Goal: Transaction & Acquisition: Purchase product/service

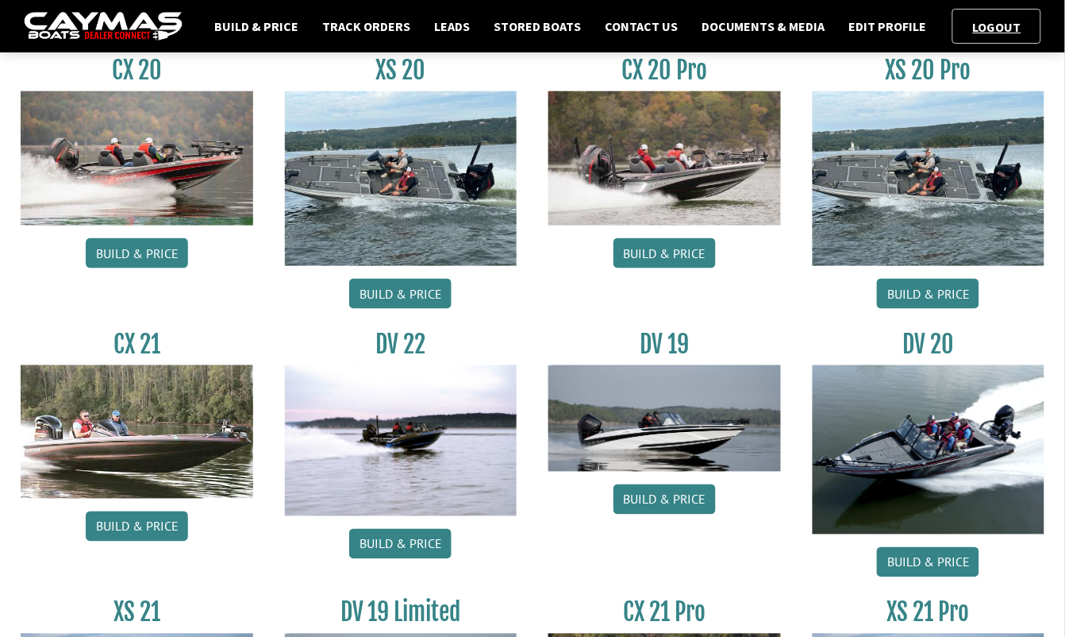
scroll to position [505, 0]
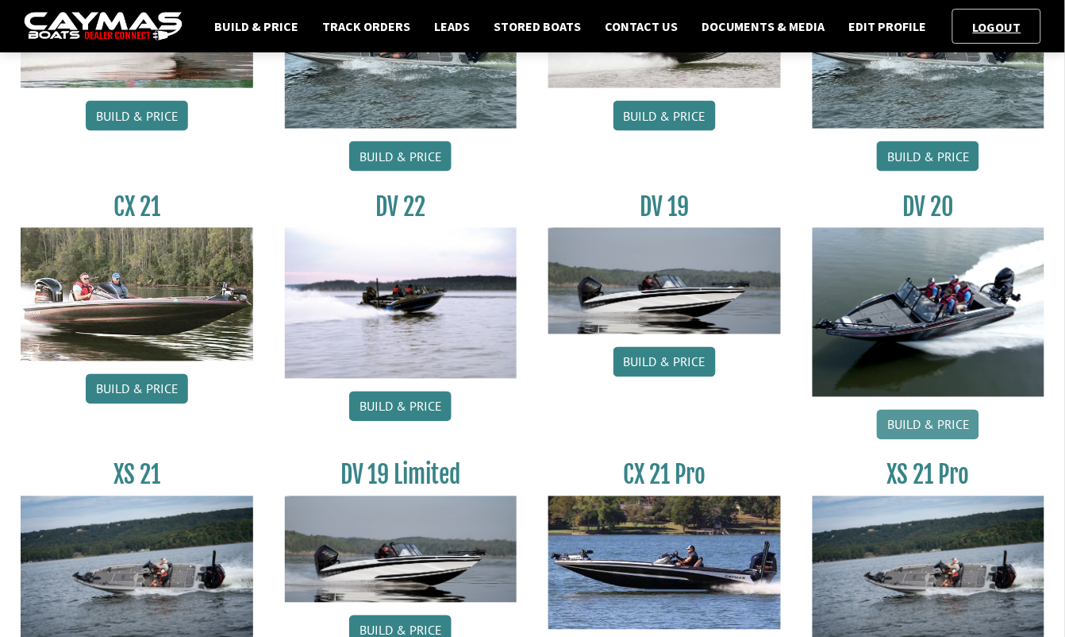
click at [954, 431] on link "Build & Price" at bounding box center [928, 425] width 102 height 30
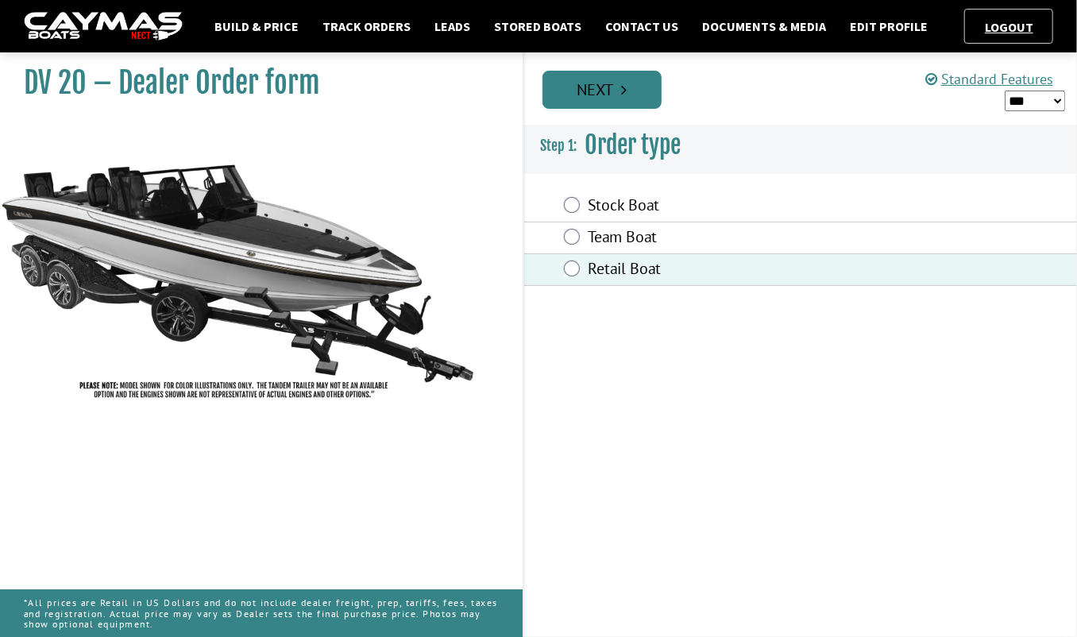
click at [619, 100] on link "Next" at bounding box center [601, 90] width 119 height 38
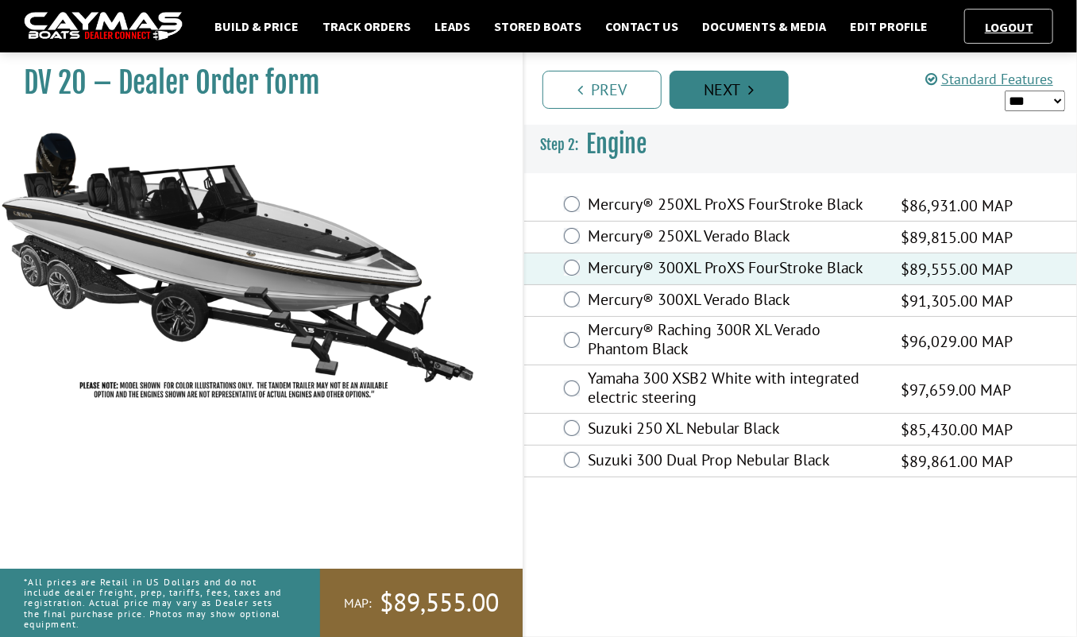
click at [749, 106] on link "Next" at bounding box center [728, 90] width 119 height 38
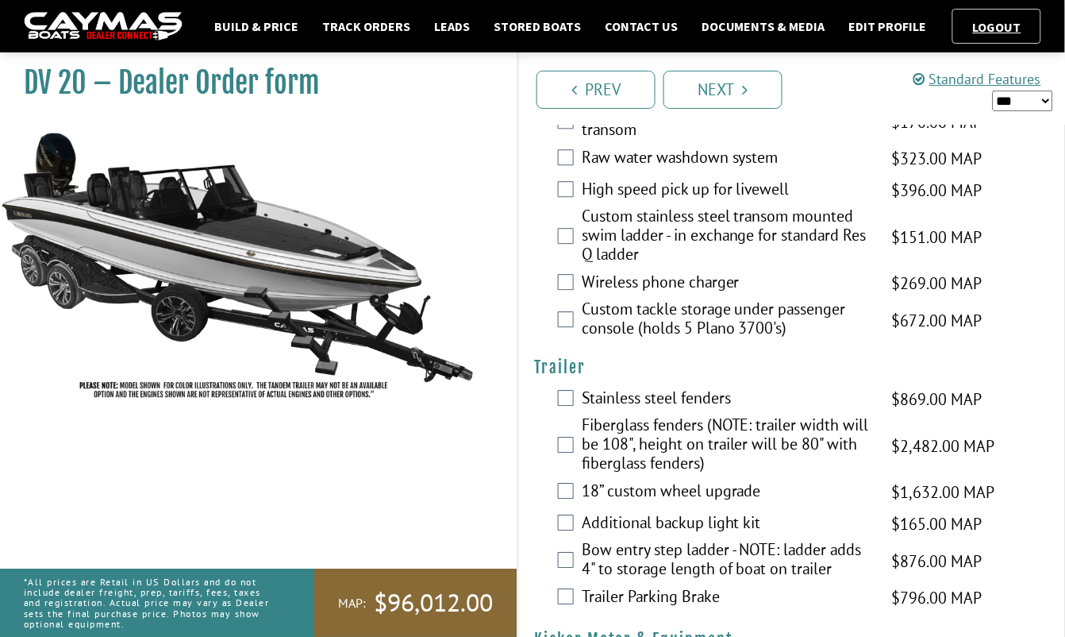
scroll to position [3970, 0]
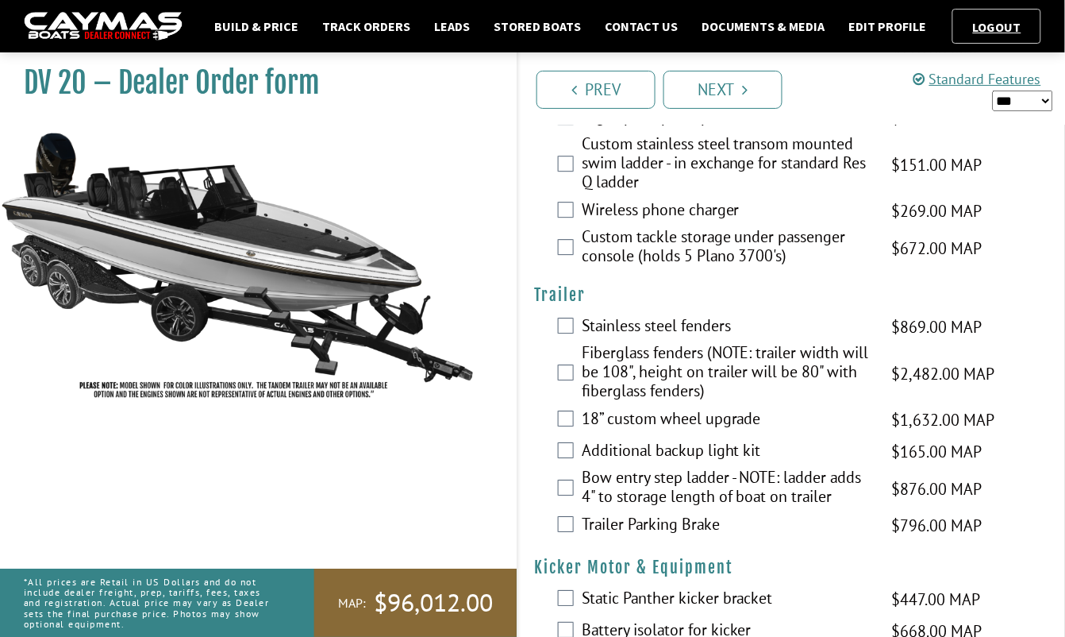
click at [556, 468] on div "Bow entry step ladder - NOTE: ladder adds 4" to storage length of boat on trail…" at bounding box center [791, 489] width 547 height 42
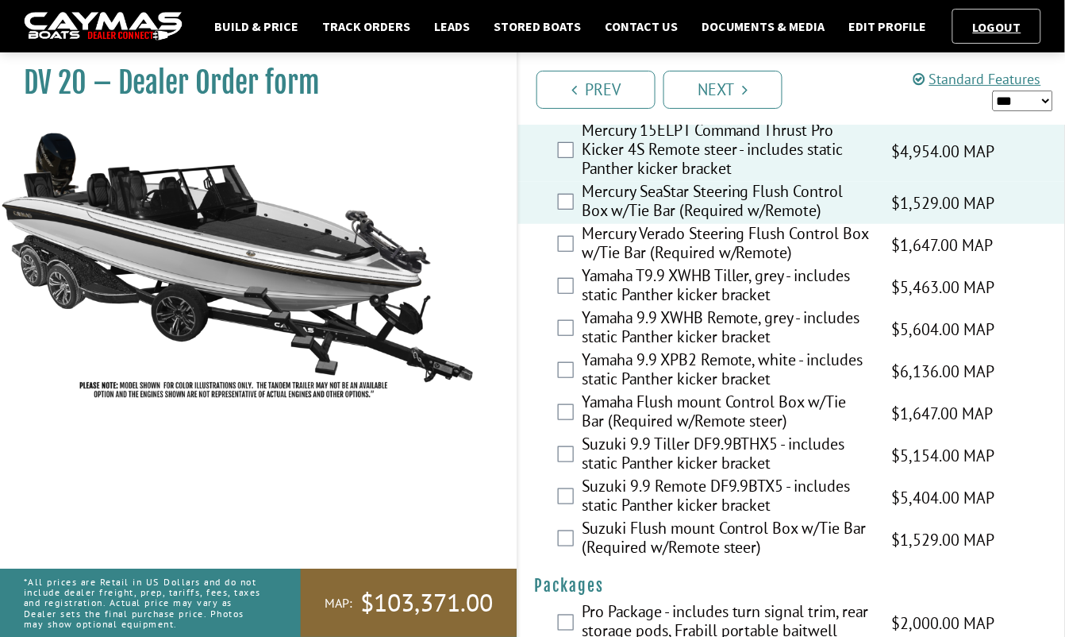
scroll to position [4560, 0]
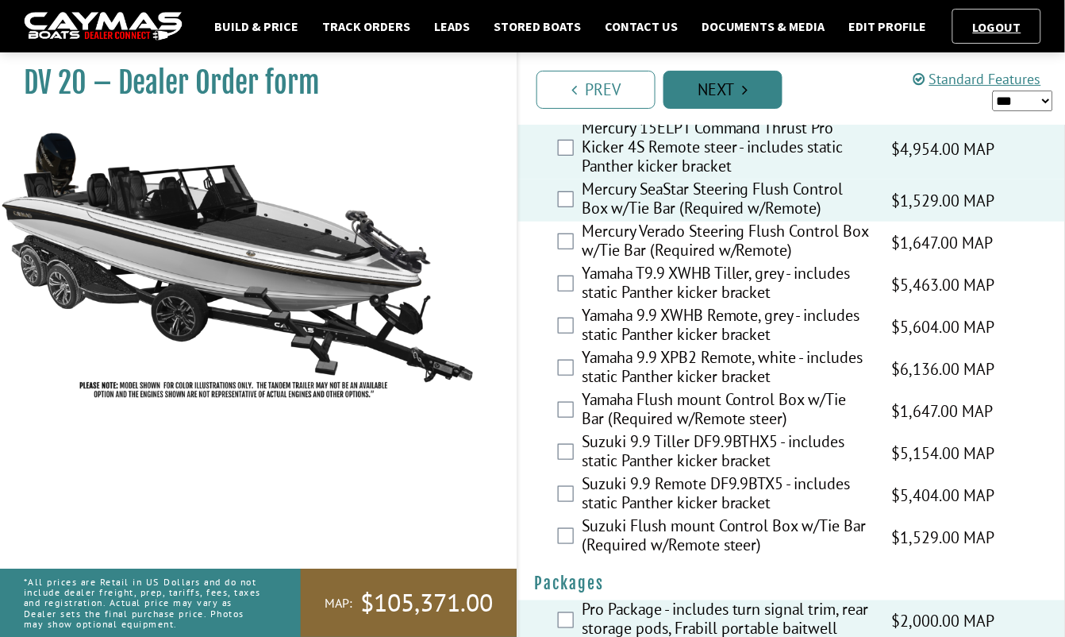
click at [710, 91] on link "Next" at bounding box center [723, 90] width 119 height 38
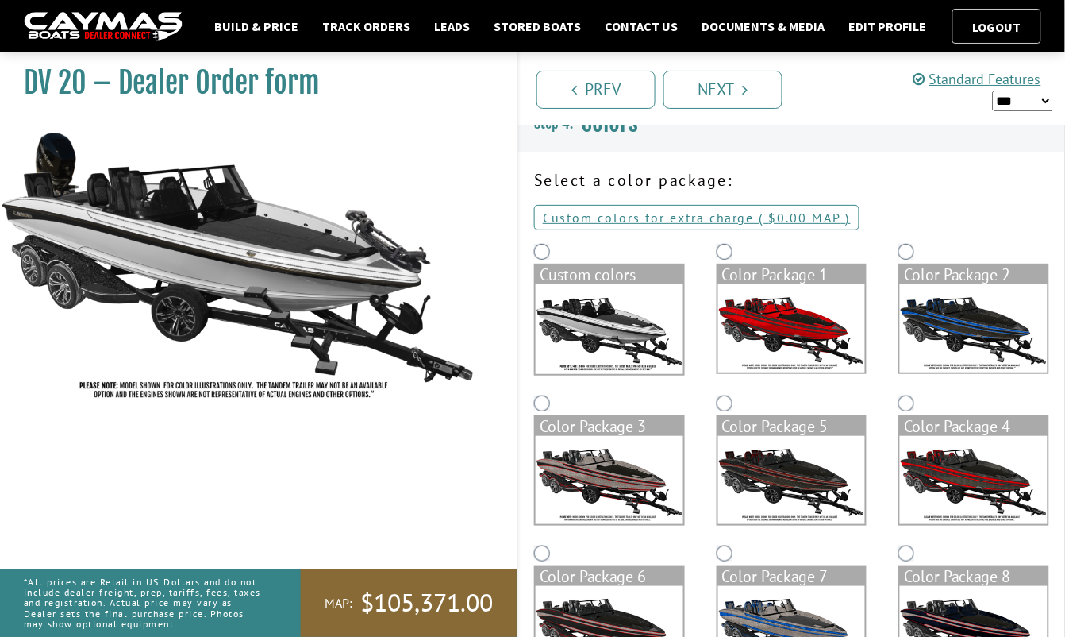
scroll to position [0, 0]
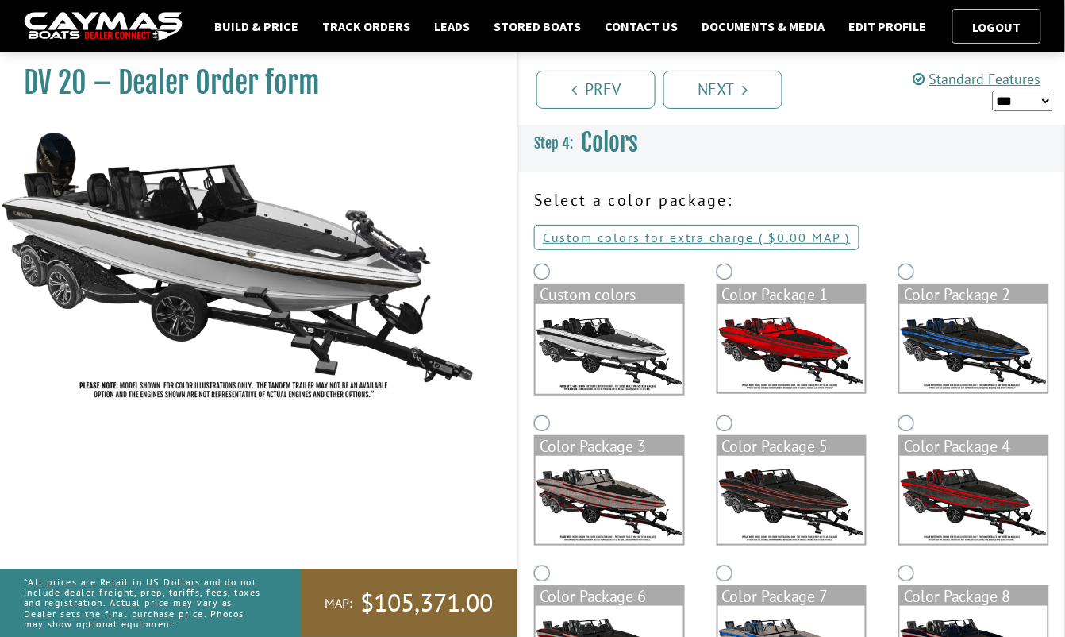
click at [897, 268] on div "Color Package 2" at bounding box center [974, 336] width 183 height 152
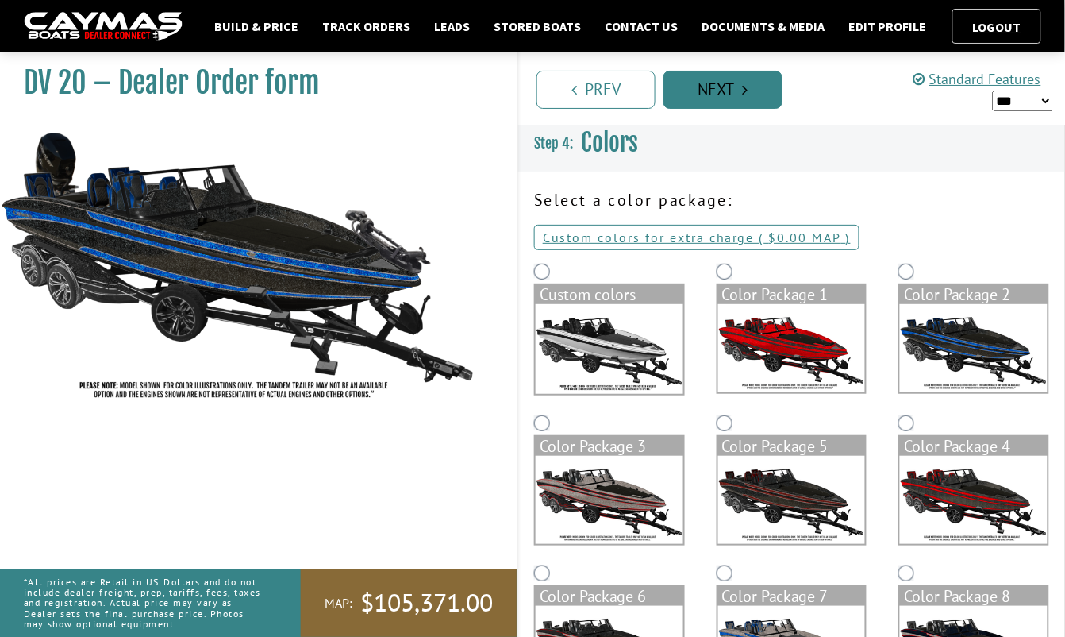
click at [729, 89] on link "Next" at bounding box center [723, 90] width 119 height 38
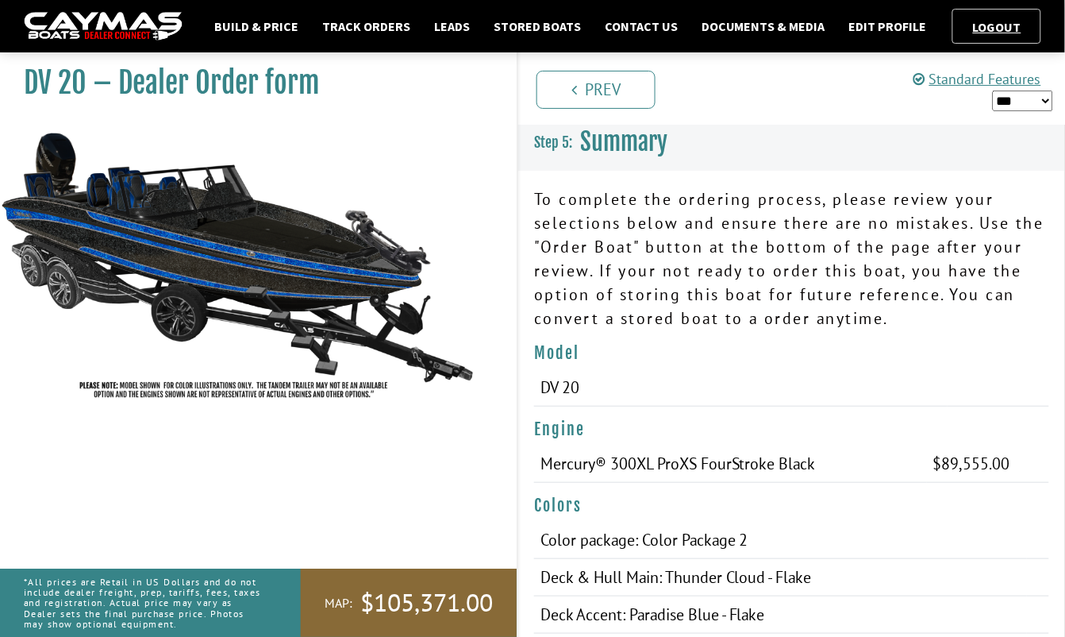
click at [1011, 97] on select "*** ****** ******" at bounding box center [1023, 101] width 60 height 20
select select "*"
click at [993, 91] on select "*** ****** ******" at bounding box center [1023, 101] width 60 height 20
